Goal: Task Accomplishment & Management: Manage account settings

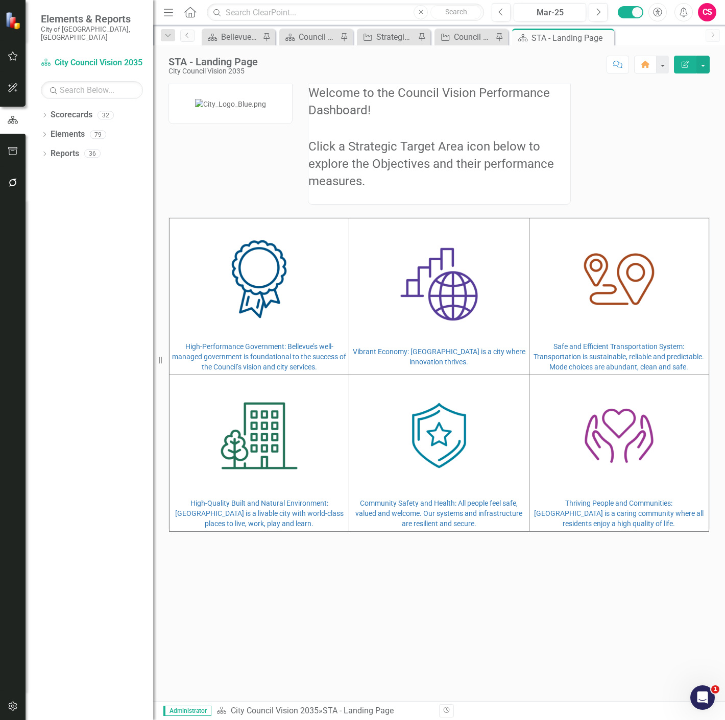
click at [7, 706] on button "button" at bounding box center [13, 706] width 23 height 21
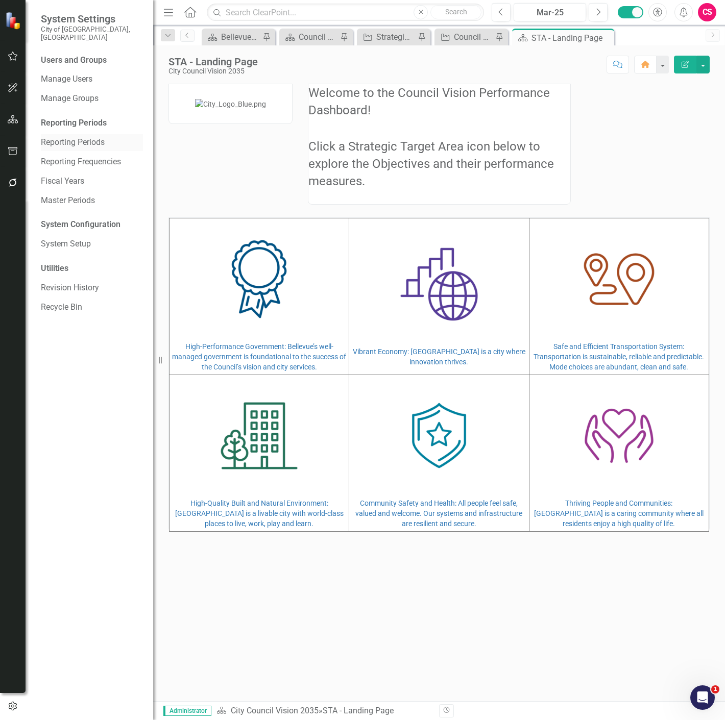
click at [68, 137] on link "Reporting Periods" at bounding box center [92, 143] width 102 height 12
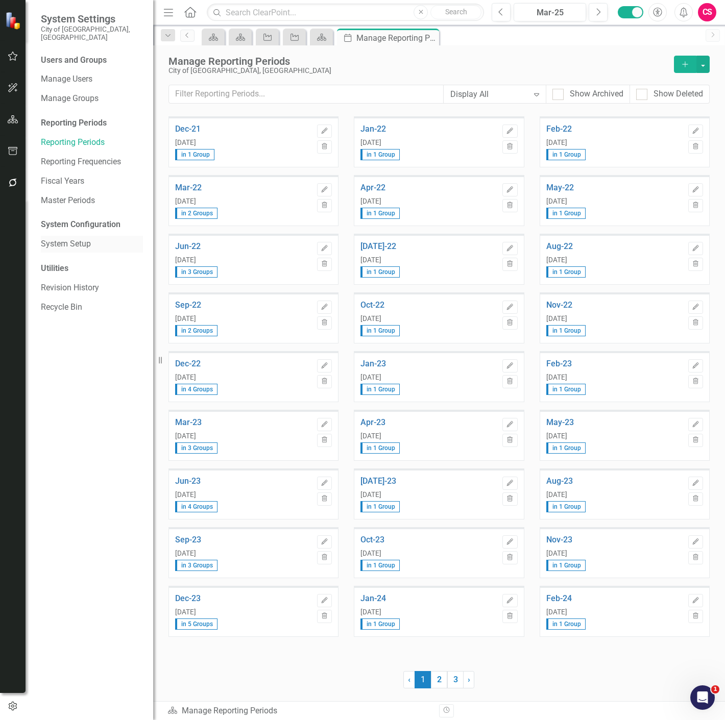
click at [75, 240] on link "System Setup" at bounding box center [92, 244] width 102 height 12
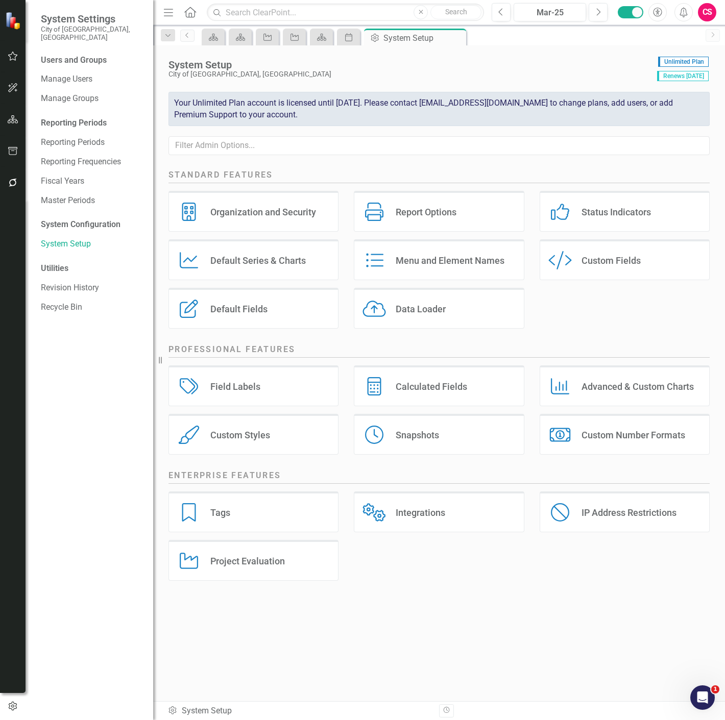
click at [413, 211] on div "Report Options" at bounding box center [426, 212] width 61 height 12
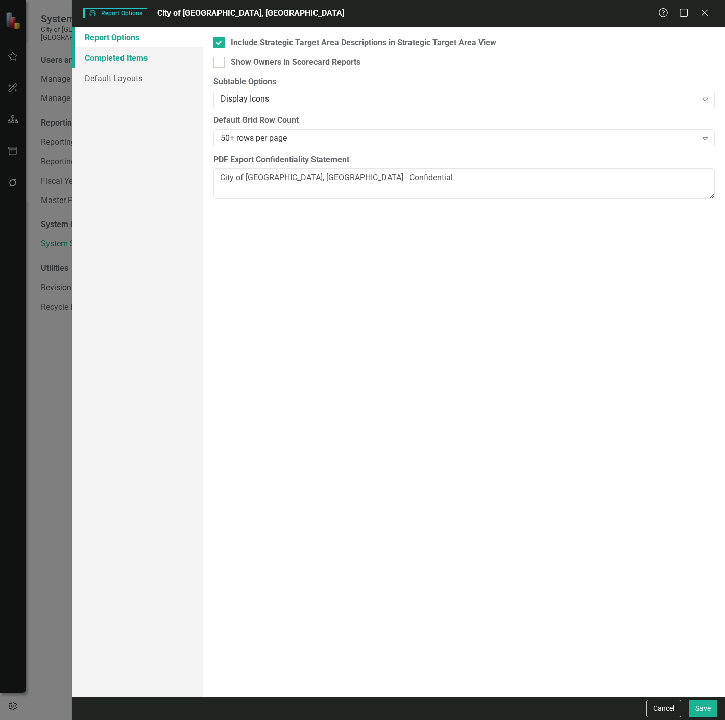
click at [131, 54] on link "Completed Items" at bounding box center [137, 57] width 131 height 20
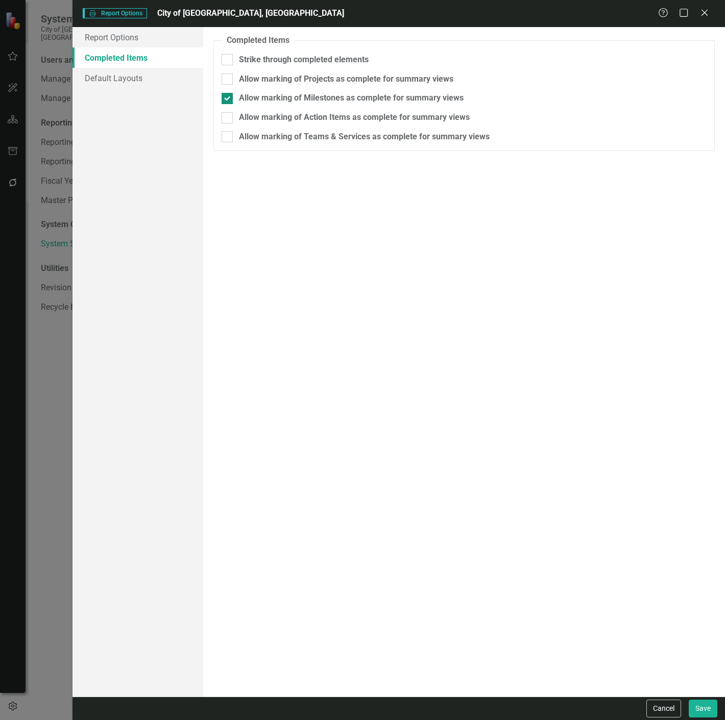
click at [230, 94] on div at bounding box center [226, 98] width 11 height 11
click at [228, 94] on input "Allow marking of Milestones as complete for summary views" at bounding box center [224, 96] width 7 height 7
checkbox input "false"
click at [664, 705] on button "Cancel" at bounding box center [663, 709] width 35 height 18
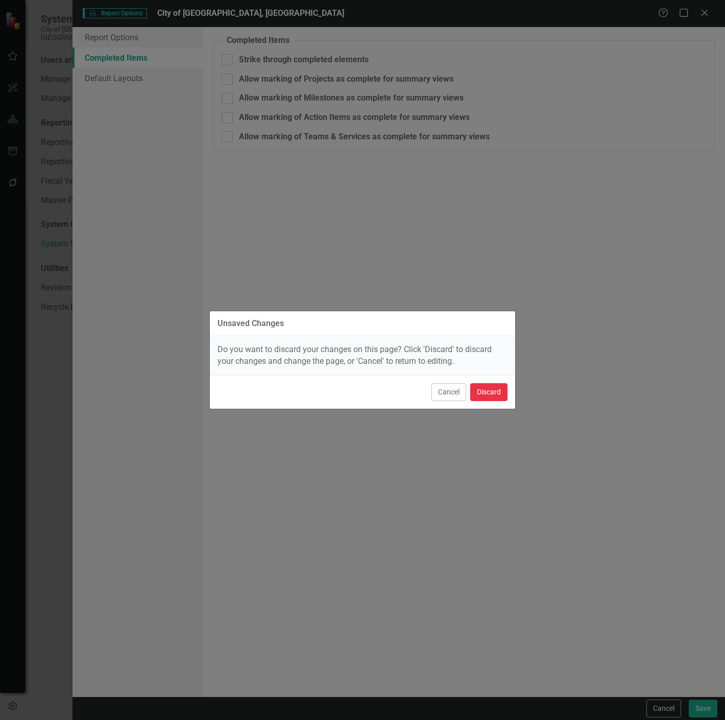
click at [491, 395] on button "Discard" at bounding box center [488, 392] width 37 height 18
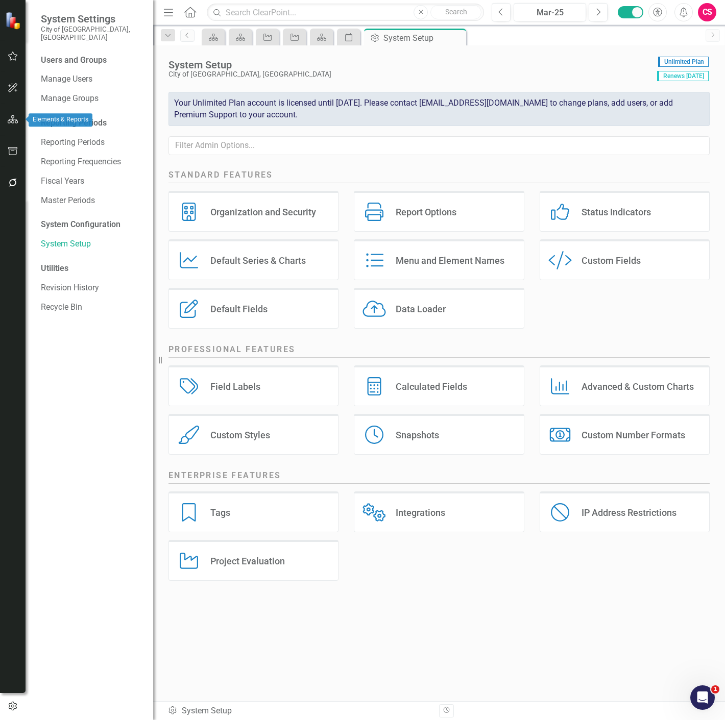
click at [23, 119] on button "button" at bounding box center [13, 119] width 23 height 21
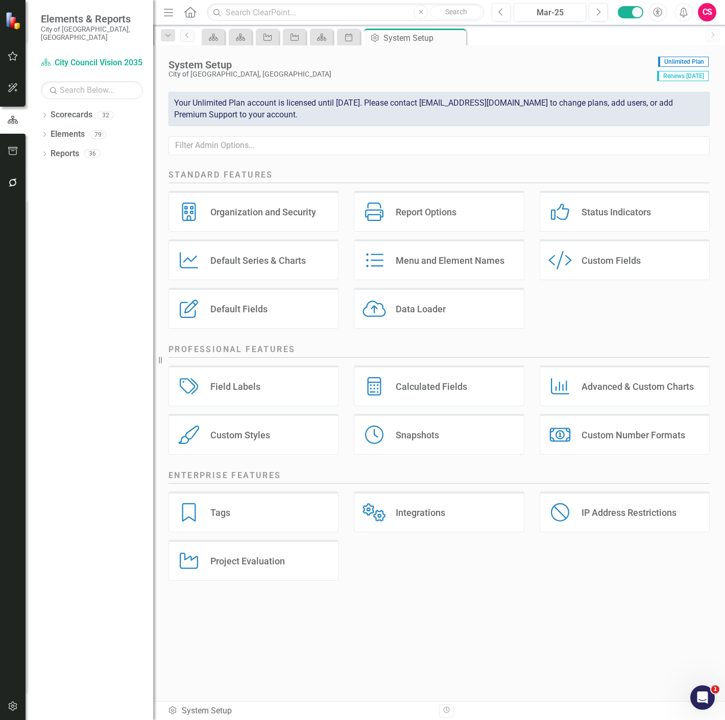
click at [14, 117] on icon "button" at bounding box center [12, 119] width 11 height 9
click at [42, 107] on div "Dropdown Scorecards 32" at bounding box center [97, 116] width 112 height 19
click at [43, 133] on icon "Dropdown" at bounding box center [44, 136] width 7 height 6
click at [43, 113] on icon "Dropdown" at bounding box center [44, 116] width 7 height 6
click at [64, 150] on link "Council Priorities" at bounding box center [104, 154] width 97 height 12
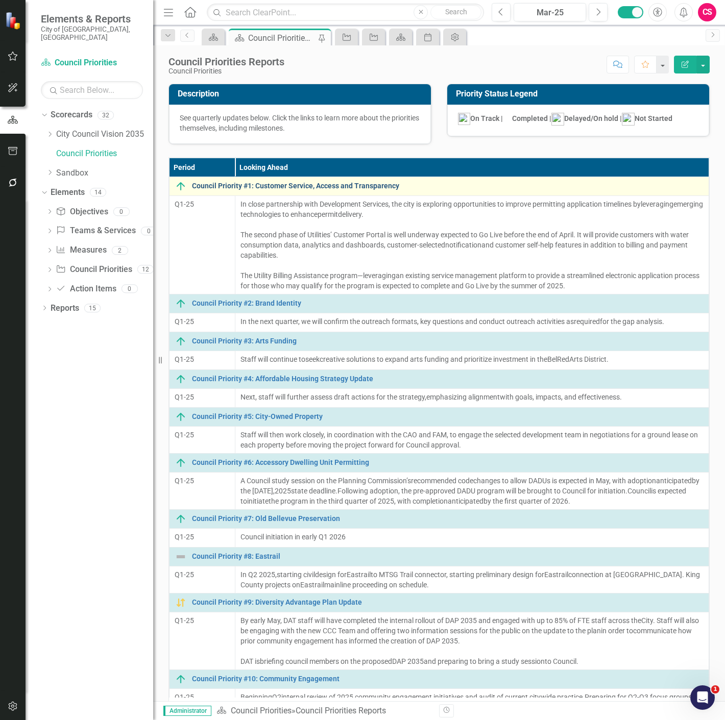
click at [253, 187] on link "Council Priority #1: Customer Service, Access and Transparency" at bounding box center [447, 186] width 511 height 8
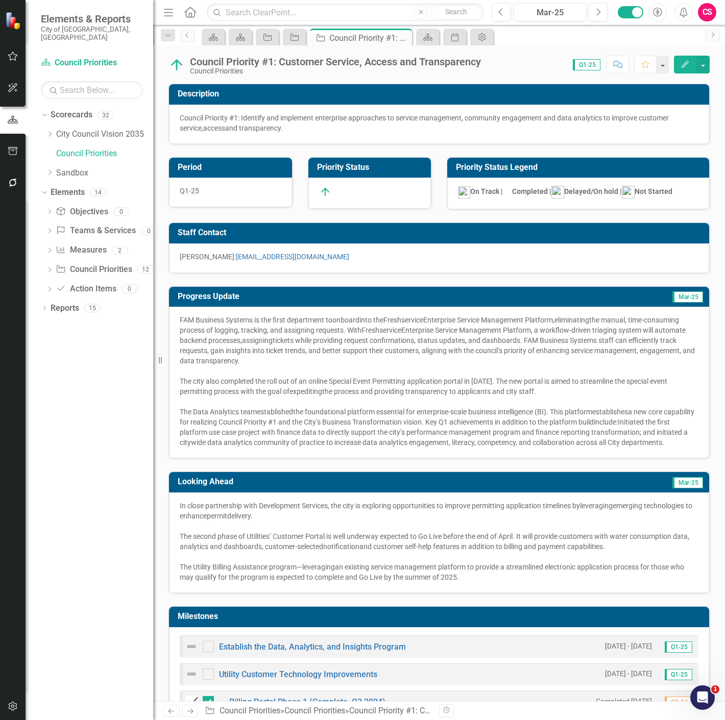
scroll to position [242, 0]
